Goal: Task Accomplishment & Management: Complete application form

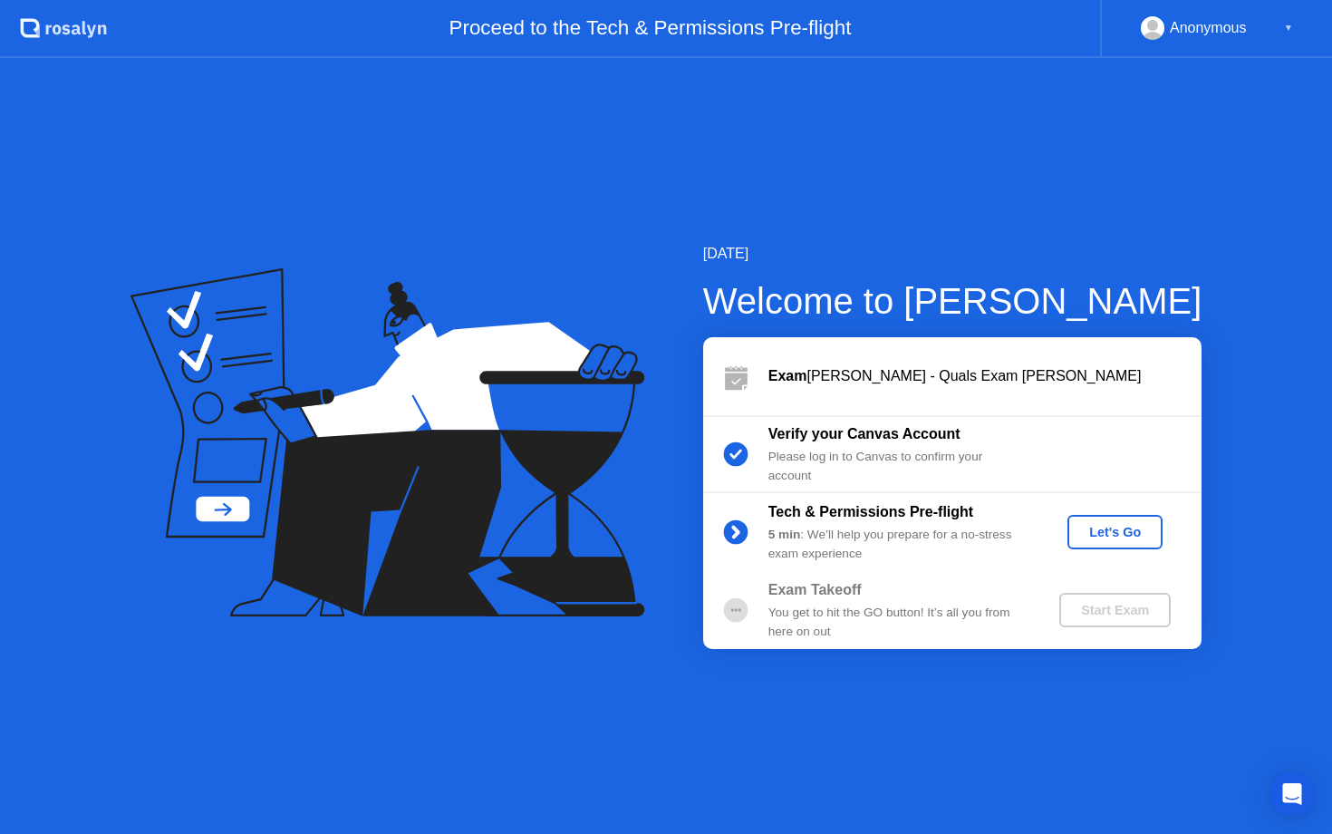
click at [1147, 535] on div "Let's Go" at bounding box center [1115, 532] width 81 height 14
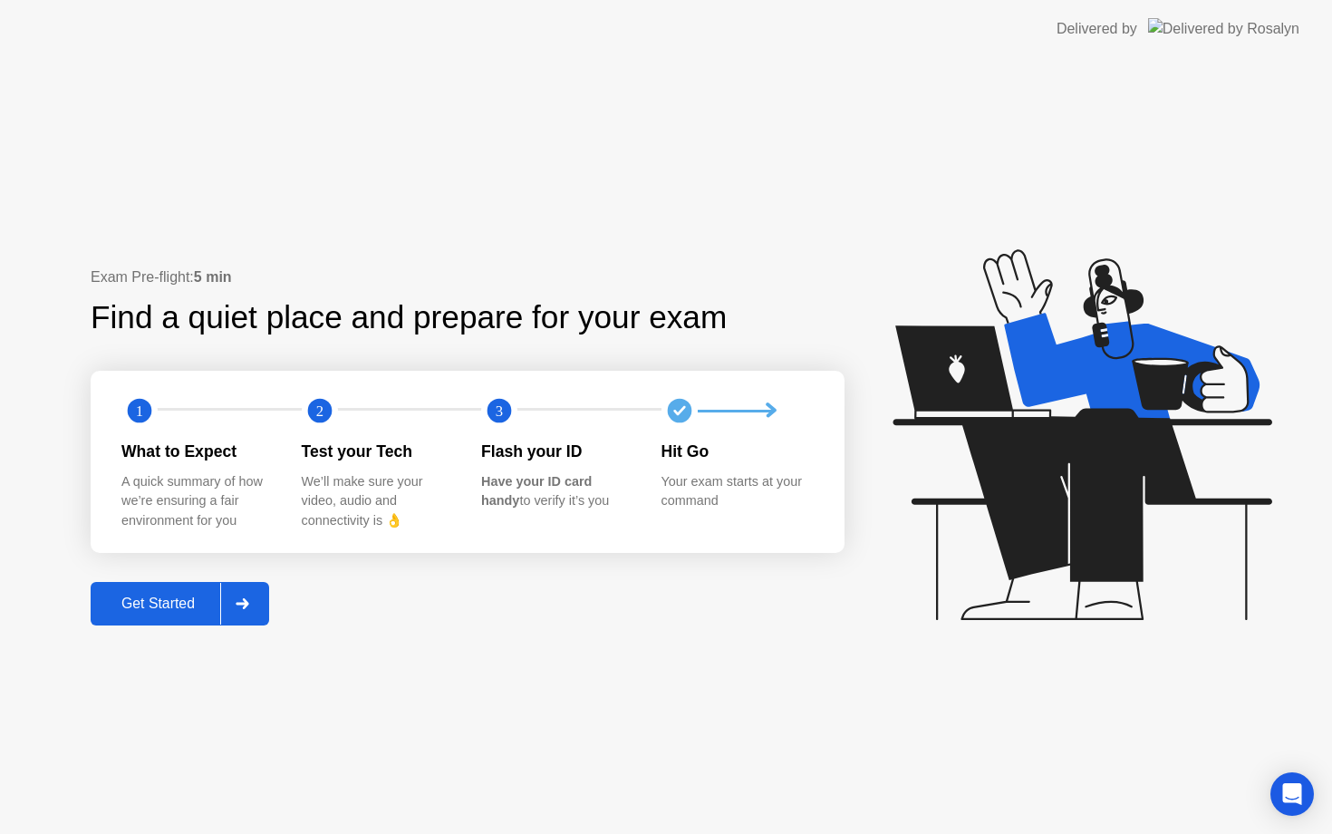
click at [255, 592] on div at bounding box center [241, 604] width 43 height 42
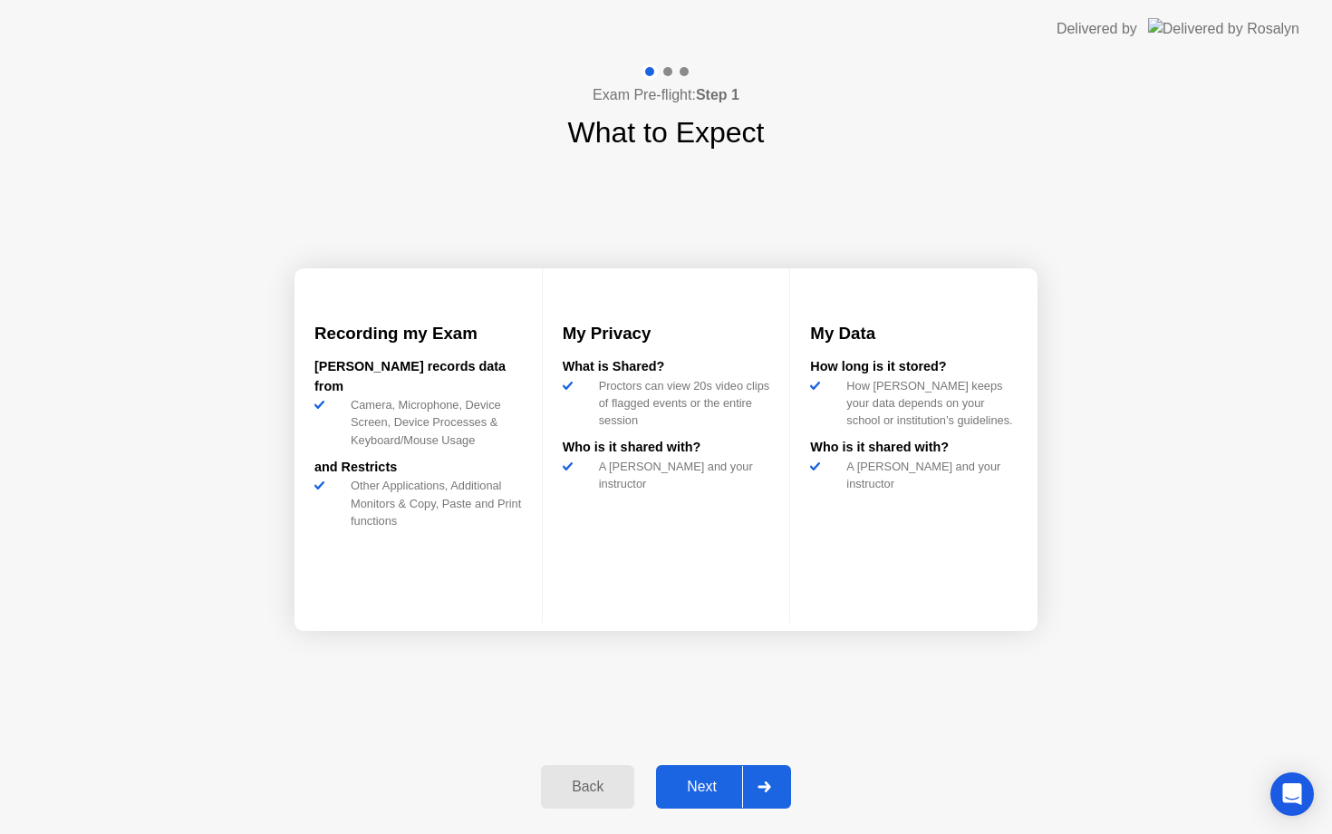
click at [711, 782] on div "Next" at bounding box center [701, 786] width 81 height 16
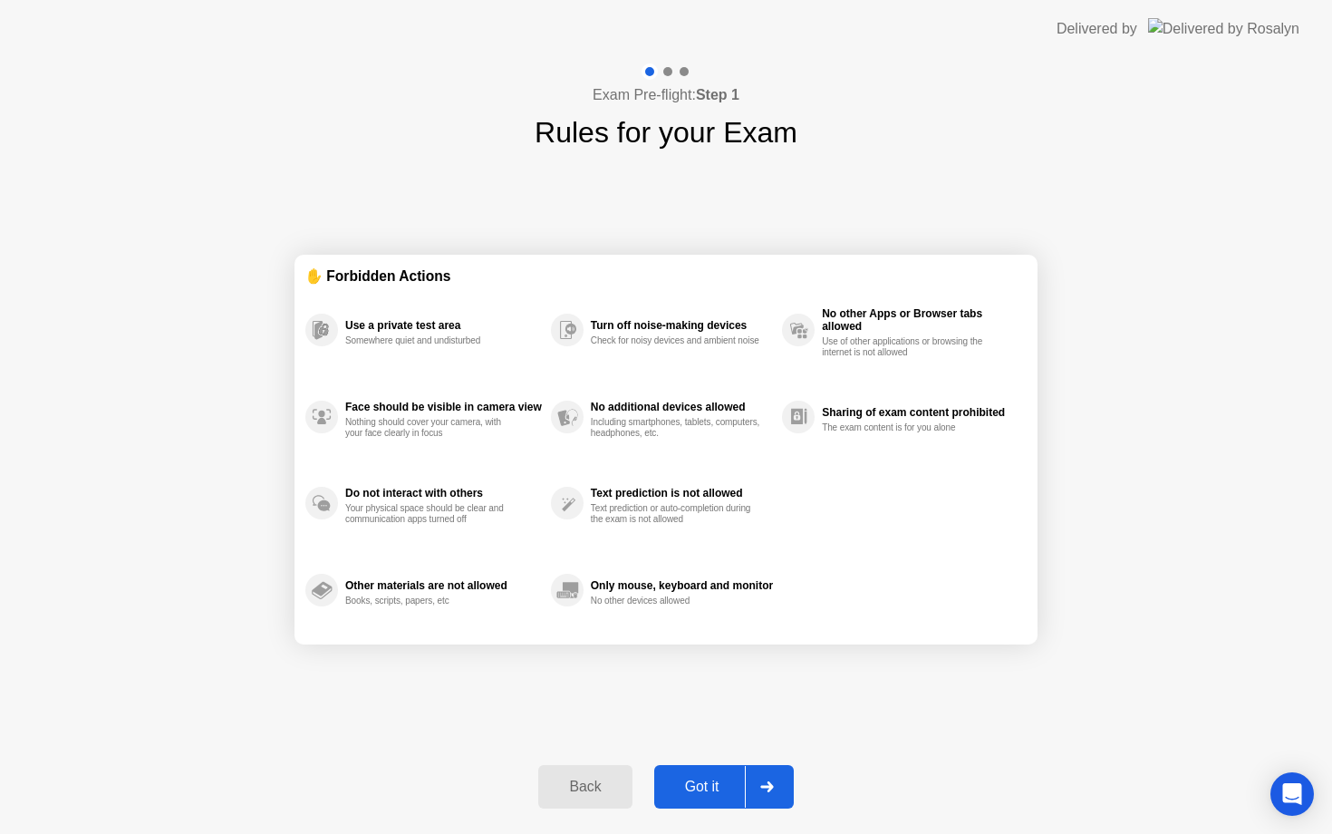
click at [711, 782] on div "Got it" at bounding box center [702, 786] width 85 height 16
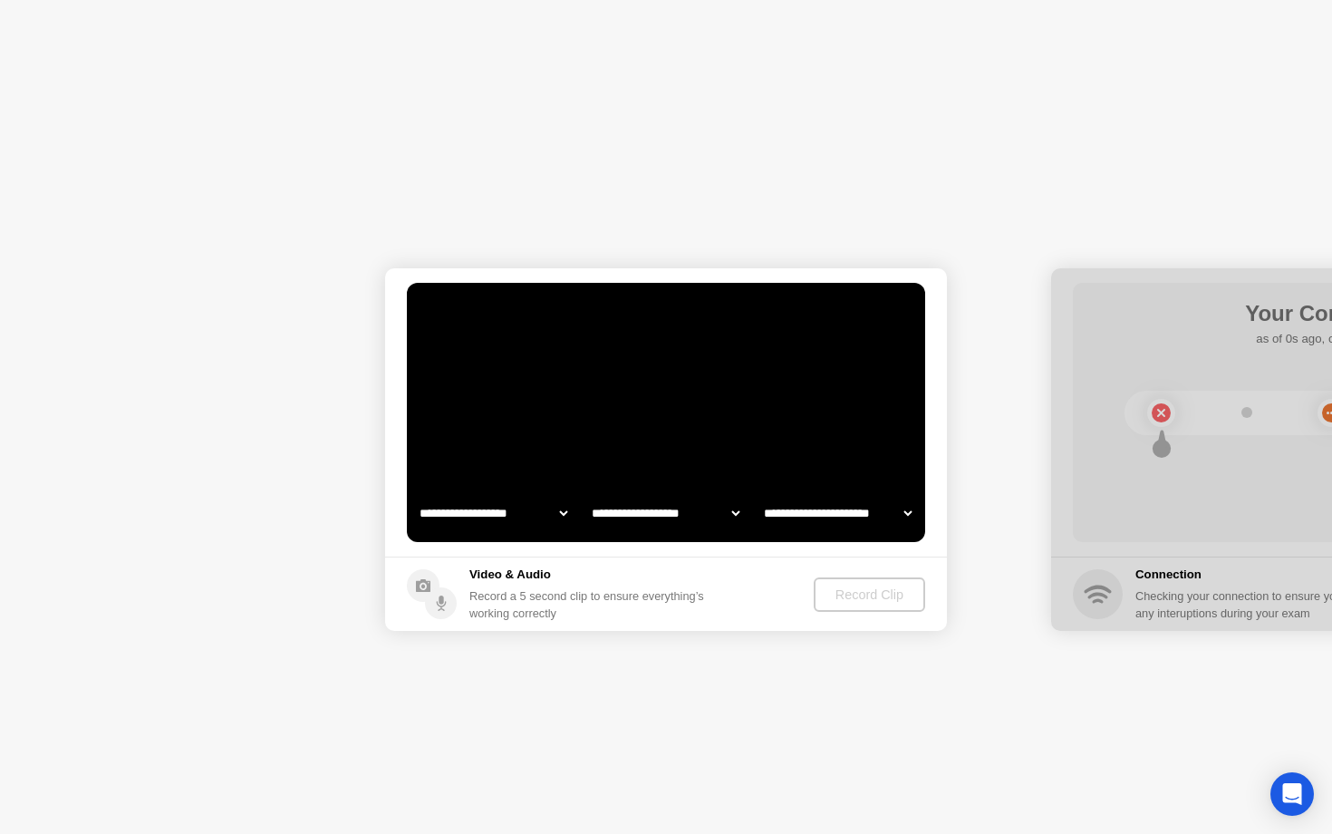
select select "**********"
select select "*******"
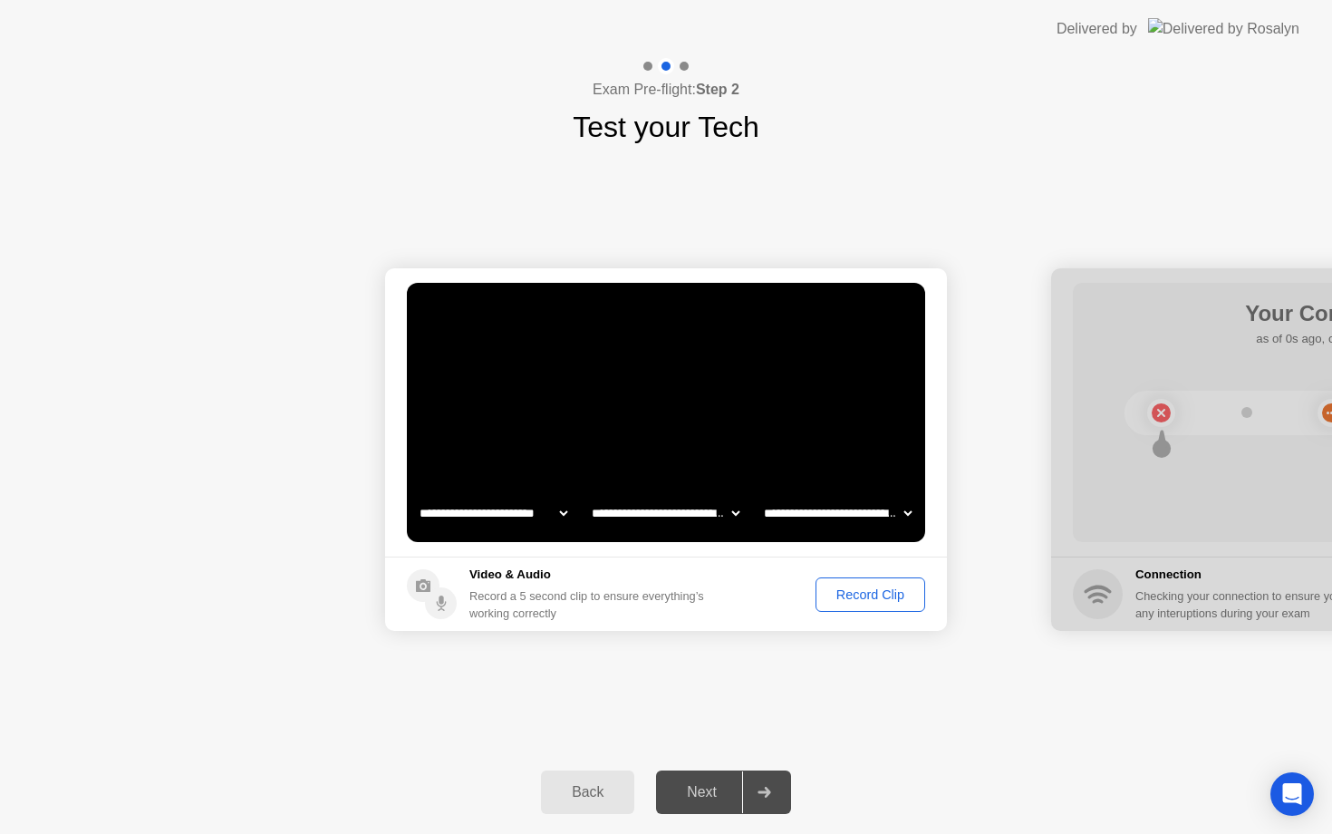
click at [839, 589] on div "Record Clip" at bounding box center [870, 594] width 97 height 14
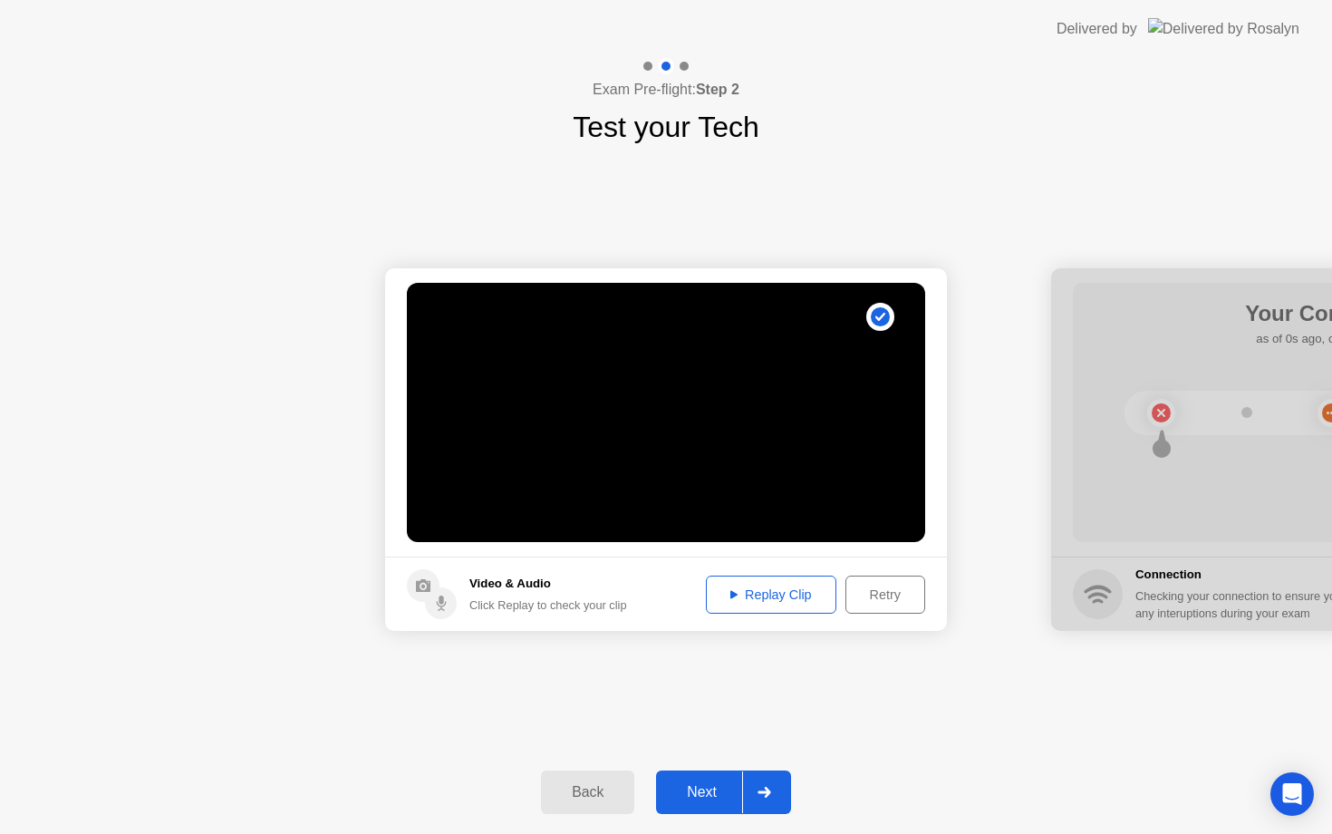
click at [768, 795] on icon at bounding box center [763, 791] width 13 height 11
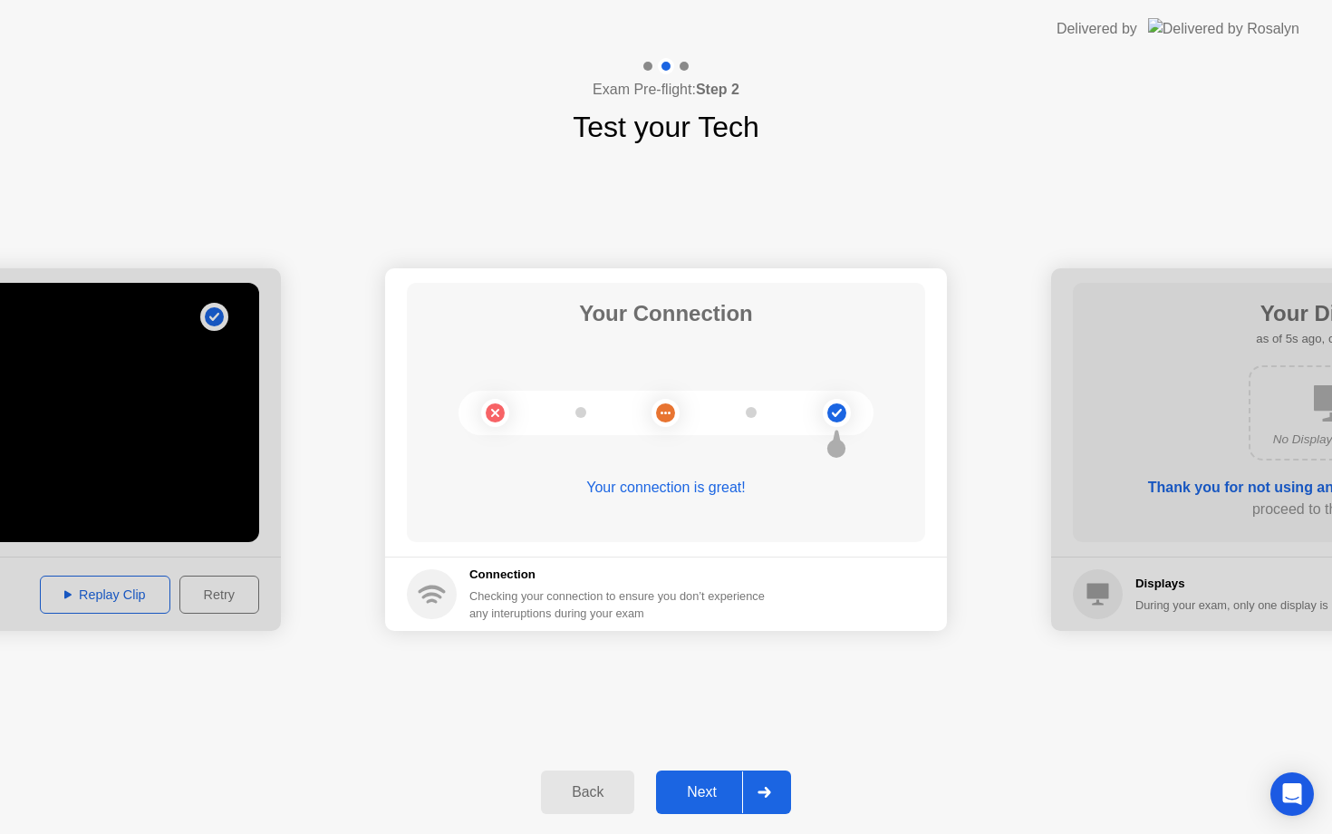
click at [768, 795] on icon at bounding box center [763, 791] width 13 height 11
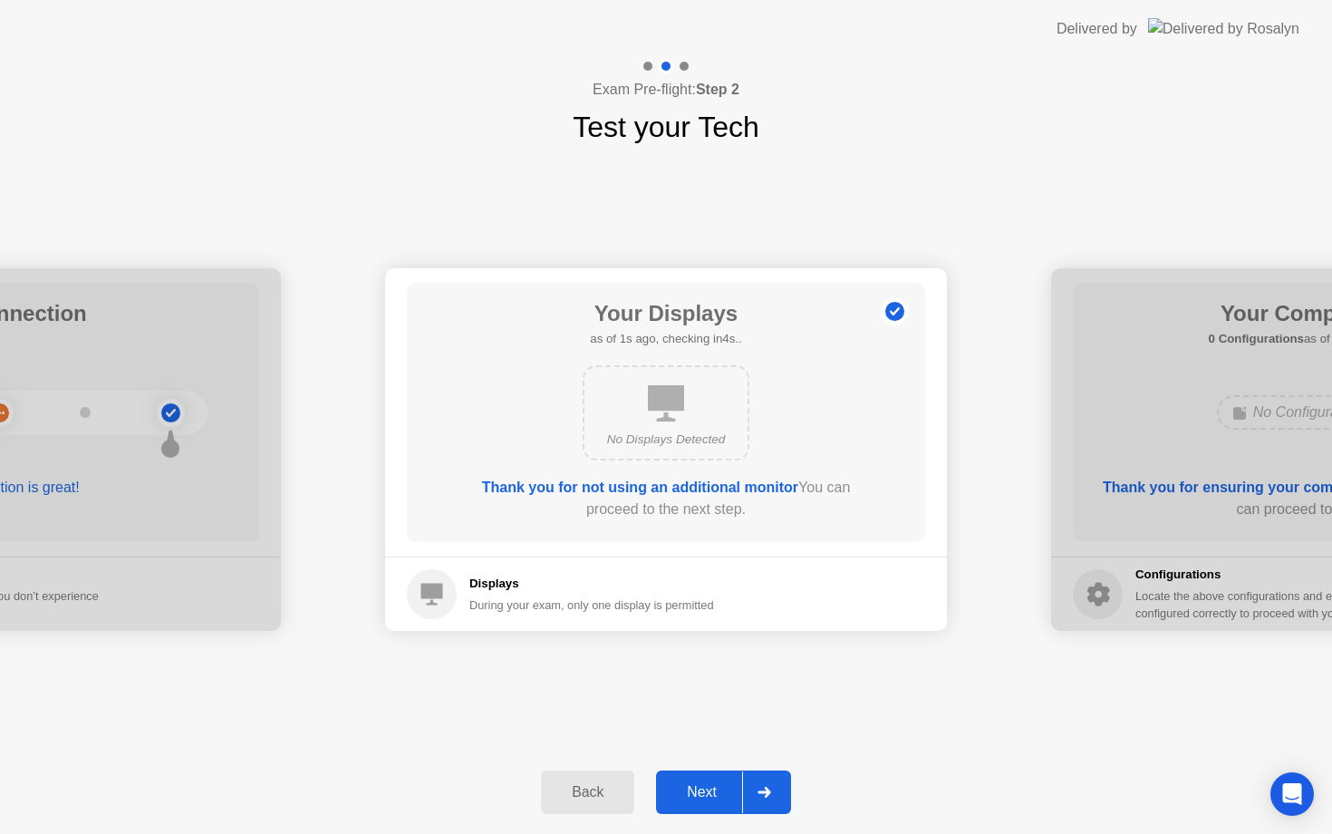
click at [768, 795] on icon at bounding box center [763, 791] width 13 height 11
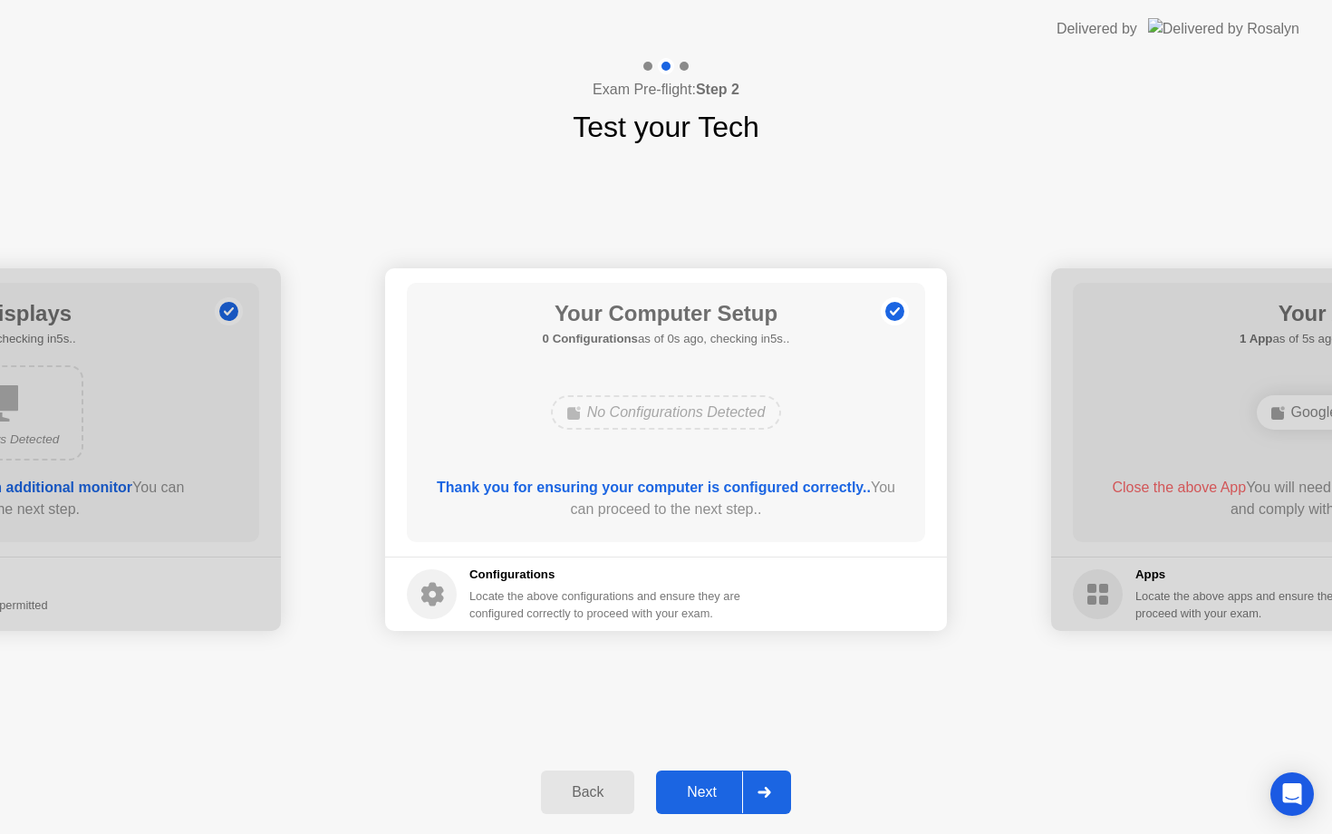
click at [768, 795] on icon at bounding box center [763, 791] width 13 height 11
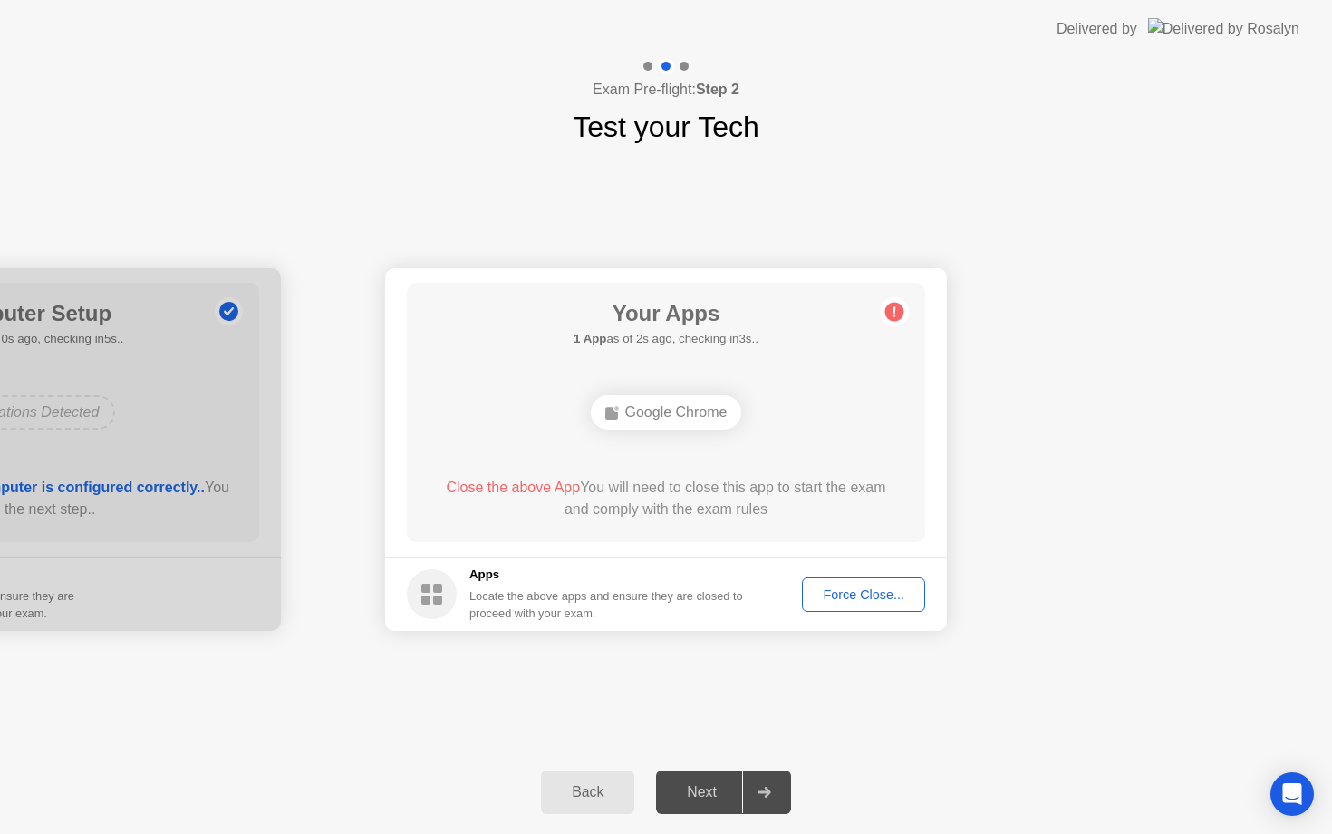
click at [845, 599] on div "Force Close..." at bounding box center [863, 594] width 111 height 14
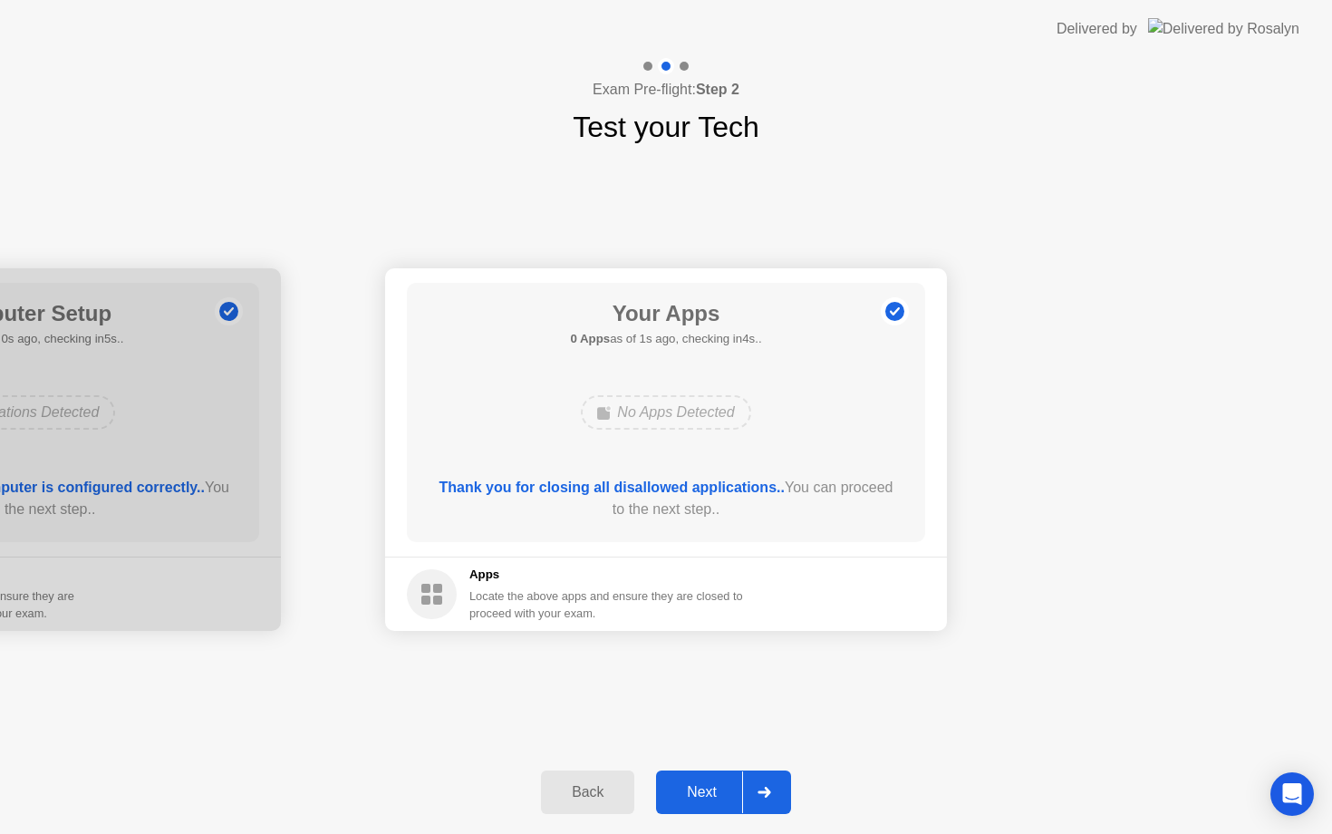
click at [734, 797] on div "Next" at bounding box center [701, 792] width 81 height 16
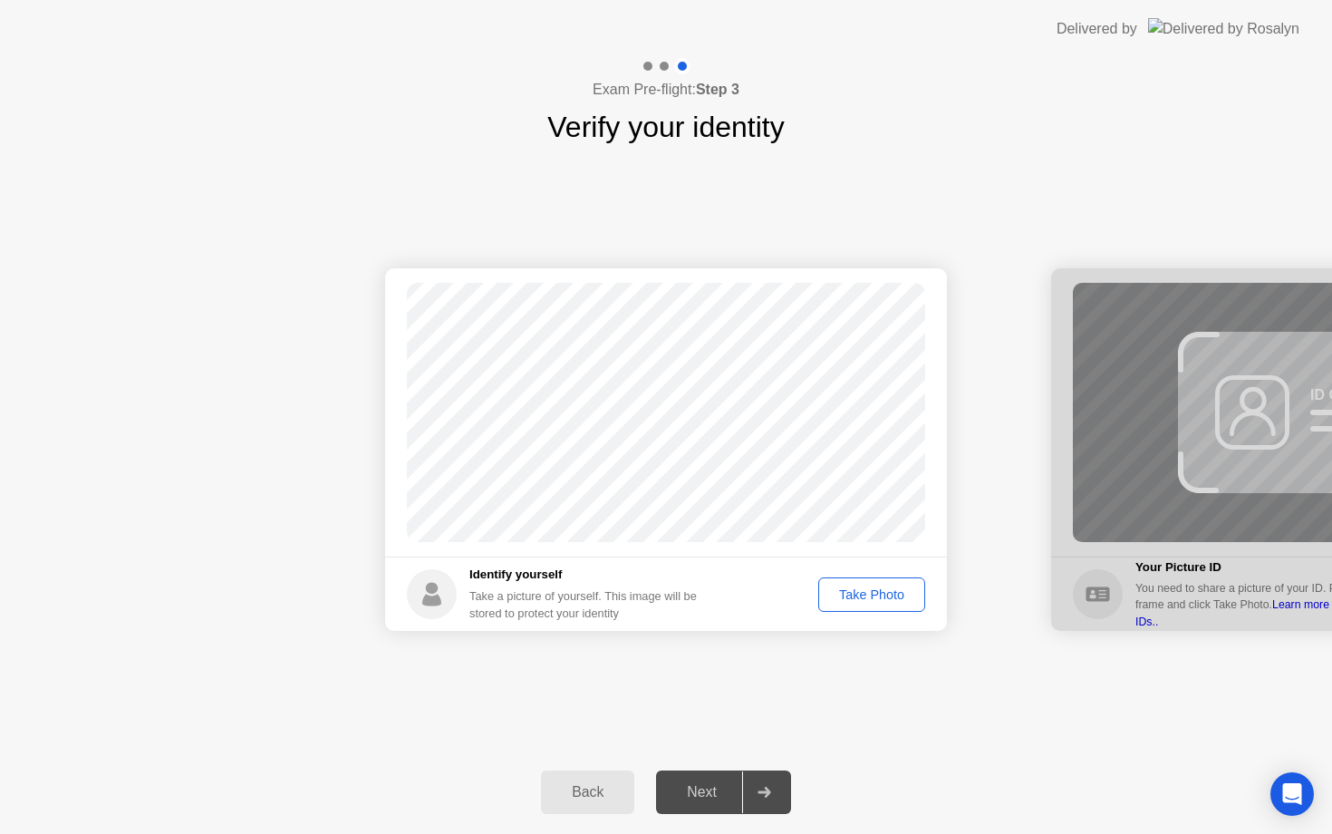
click at [844, 593] on div "Take Photo" at bounding box center [872, 594] width 94 height 14
click at [698, 808] on button "Next" at bounding box center [723, 791] width 135 height 43
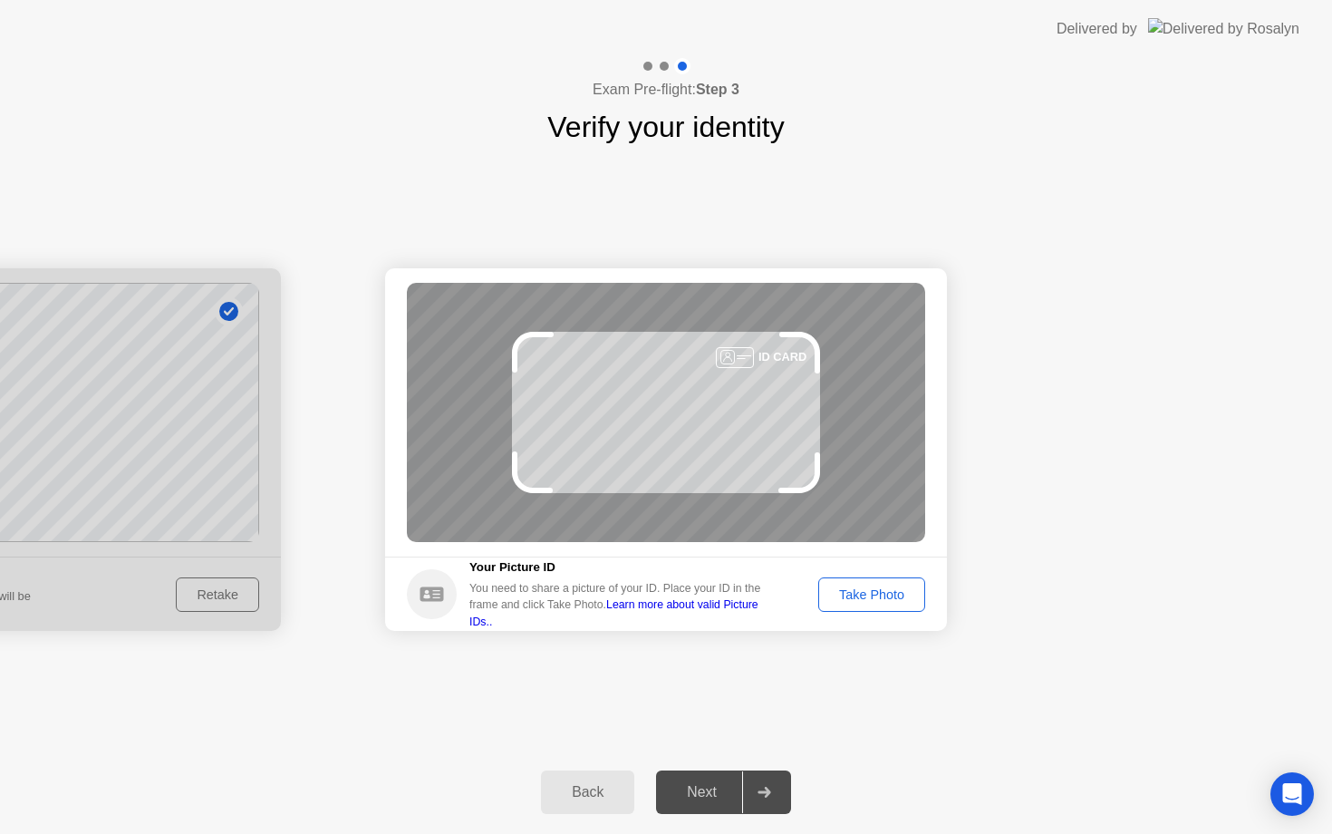
click at [865, 595] on div "Take Photo" at bounding box center [872, 594] width 94 height 14
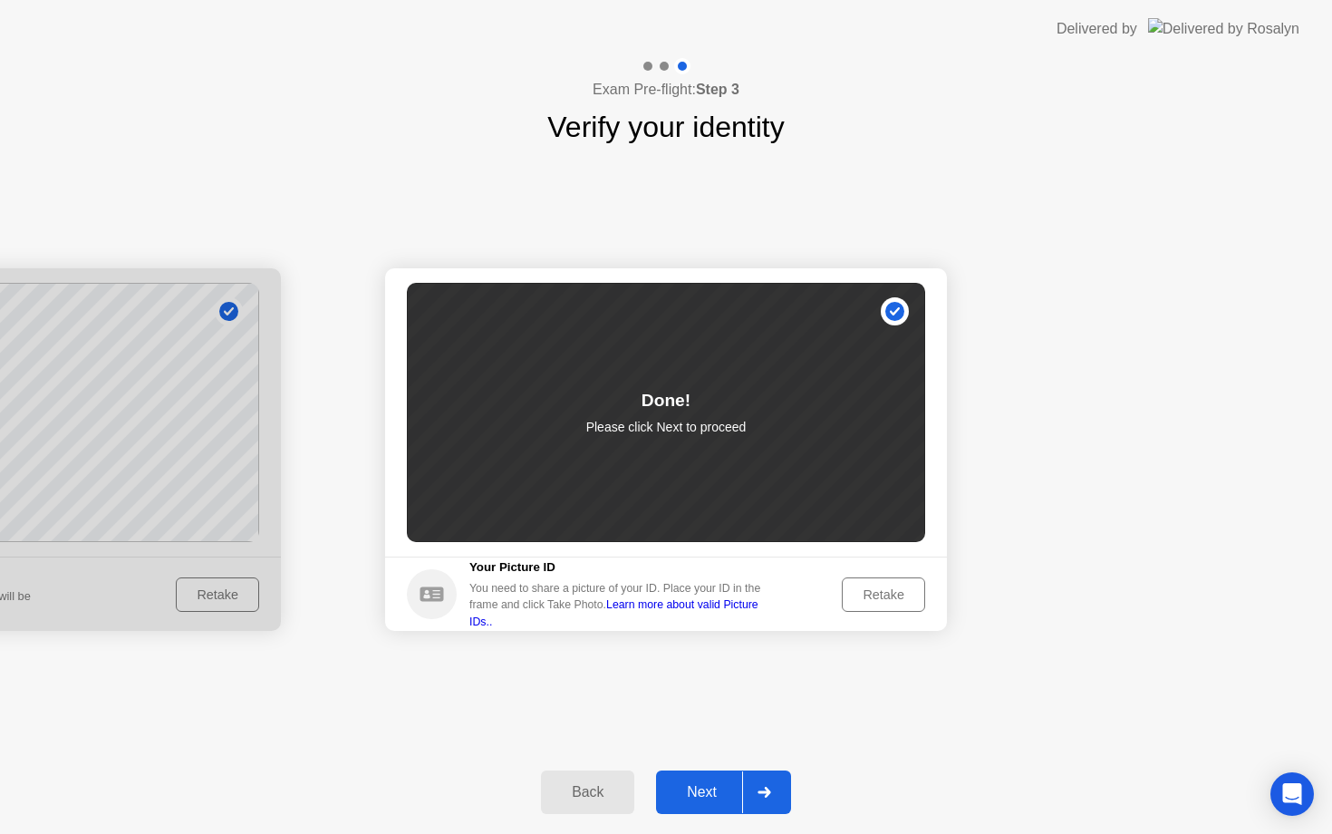
click at [688, 794] on div "Next" at bounding box center [701, 792] width 81 height 16
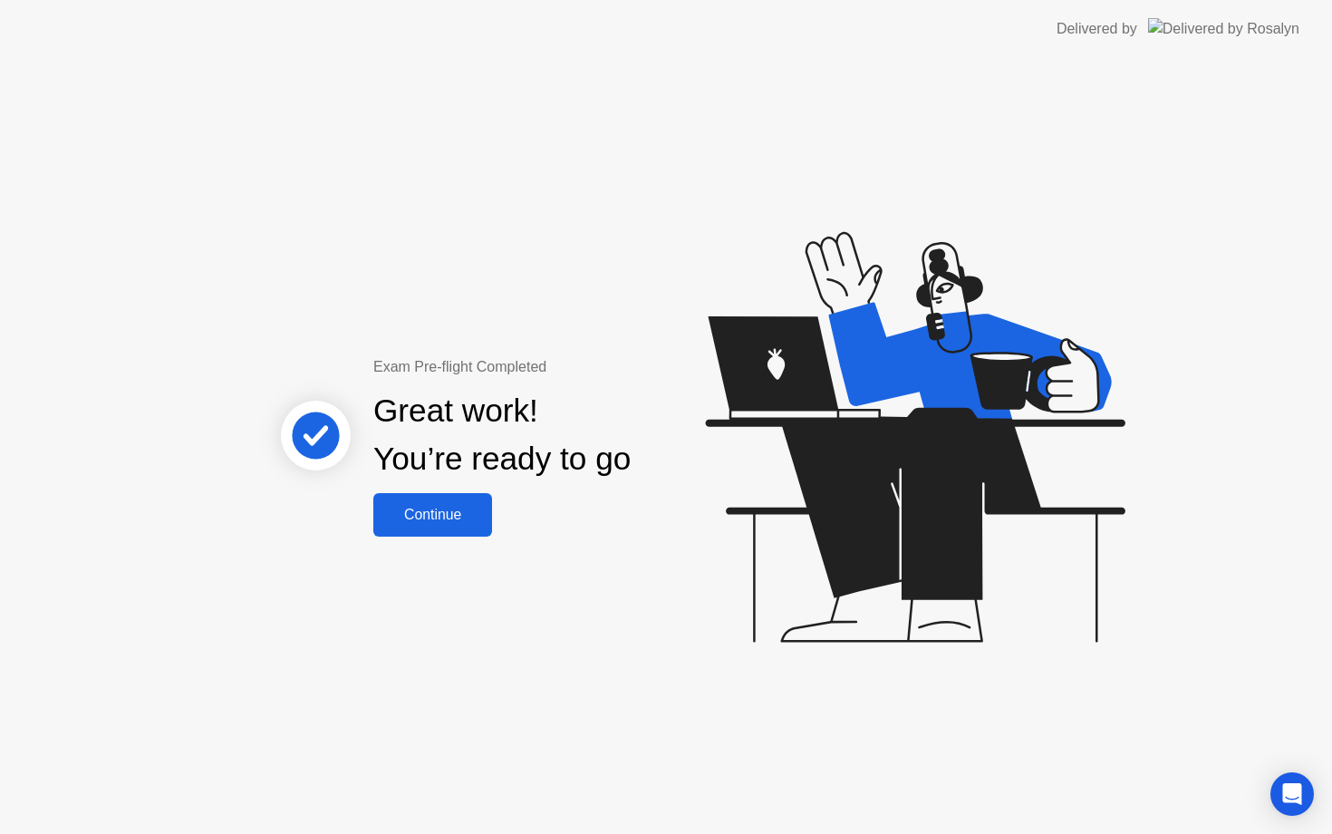
click at [434, 523] on div "Continue" at bounding box center [433, 514] width 108 height 16
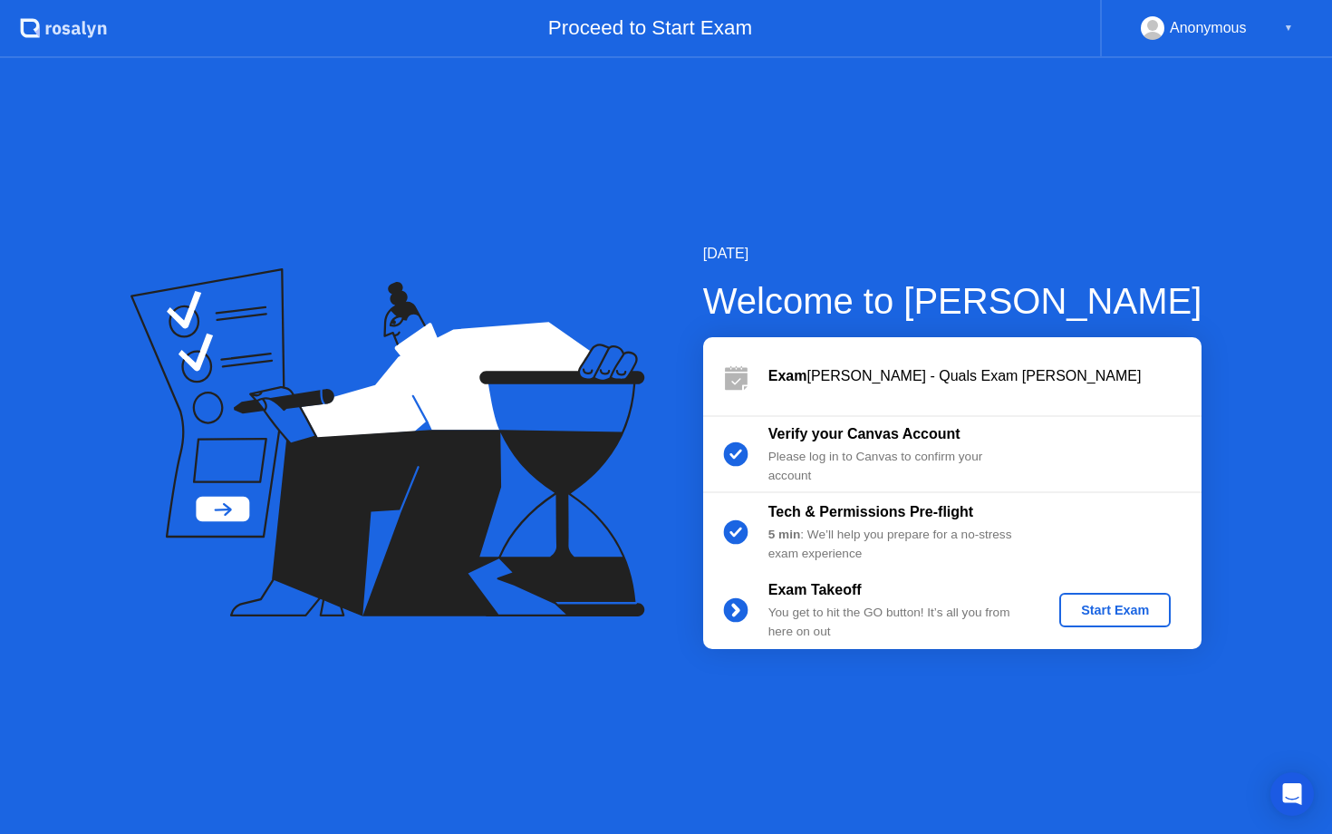
click at [1153, 619] on button "Start Exam" at bounding box center [1114, 610] width 111 height 34
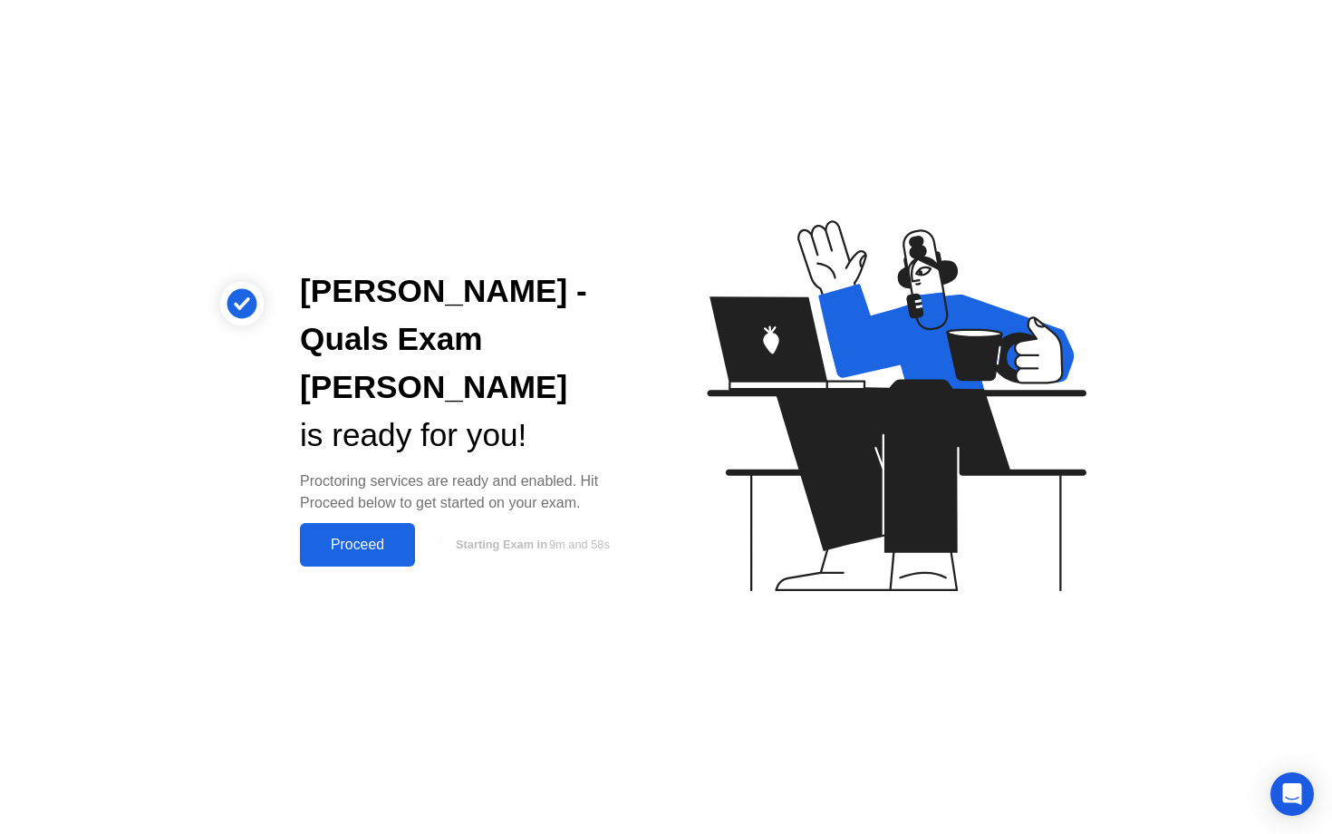
click at [387, 536] on div "Proceed" at bounding box center [357, 544] width 104 height 16
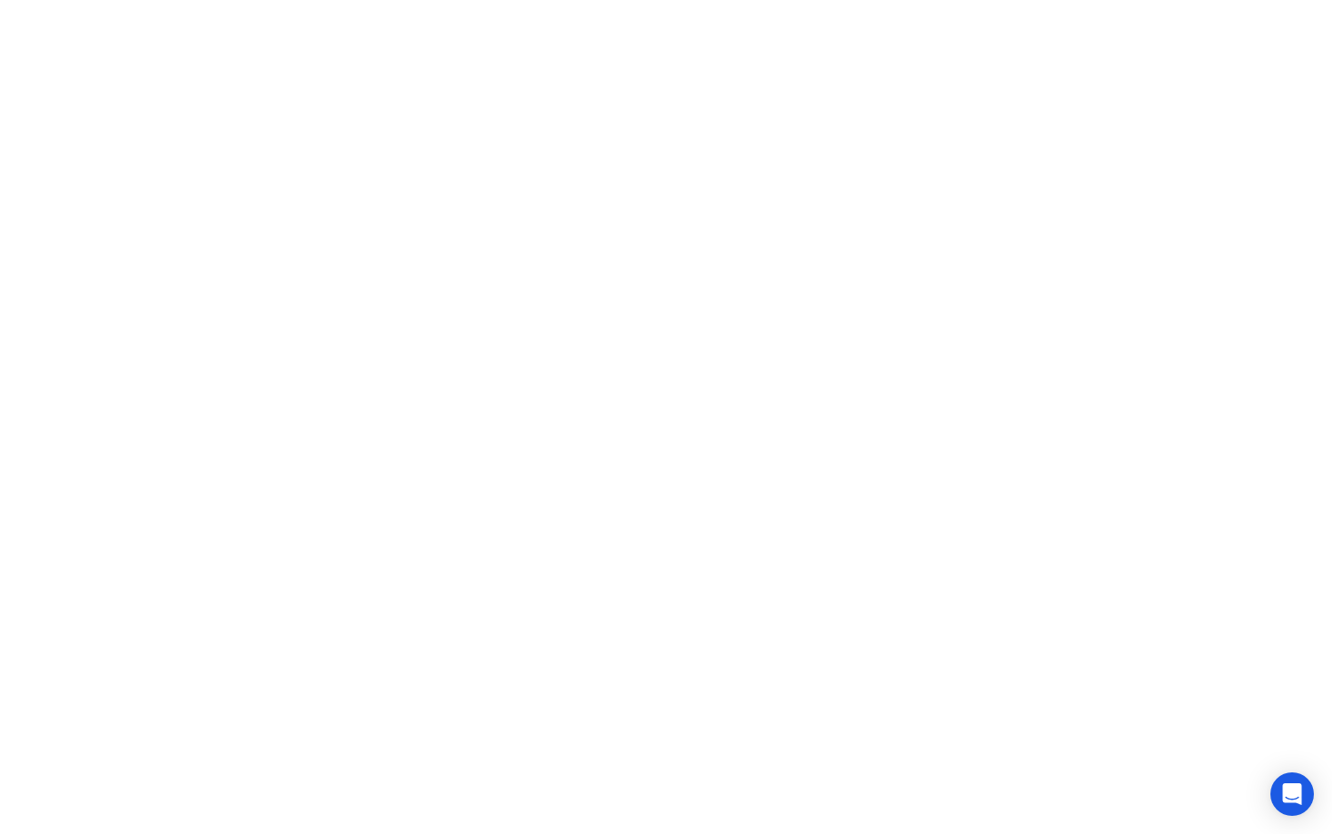
click div "Got it!"
click div "Heads up! A [PERSON_NAME] reviewed a flagged event in your session and wants to…"
